Goal: Information Seeking & Learning: Understand process/instructions

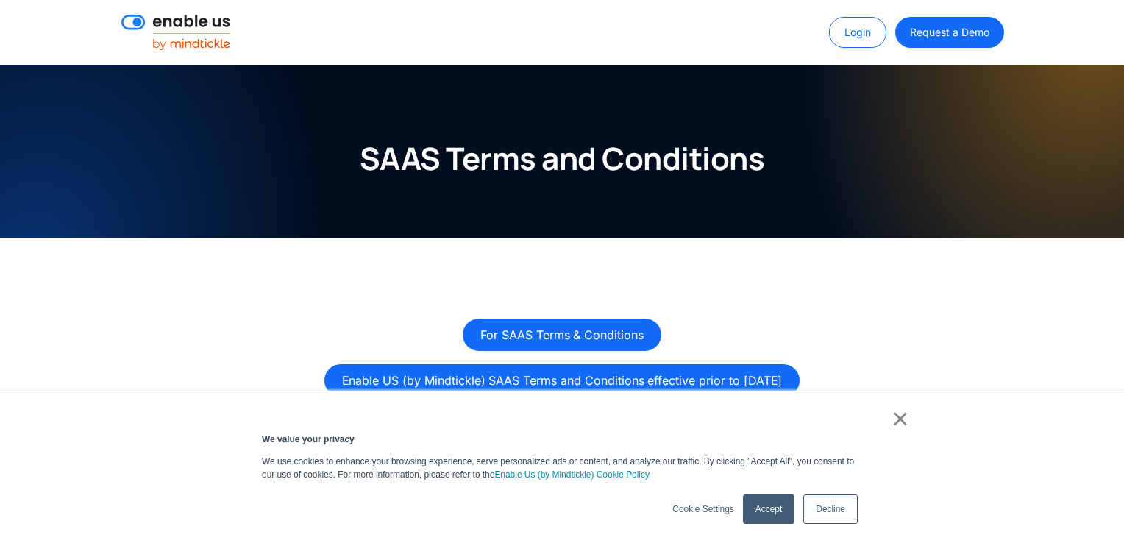
click at [561, 377] on link "Enable US (by Mindtickle) SAAS Terms and Conditions effective prior to [DATE]" at bounding box center [562, 380] width 476 height 32
click at [584, 378] on link "Enable US (by Mindtickle) SAAS Terms and Conditions effective prior to [DATE]" at bounding box center [562, 380] width 476 height 32
